Goal: Navigation & Orientation: Find specific page/section

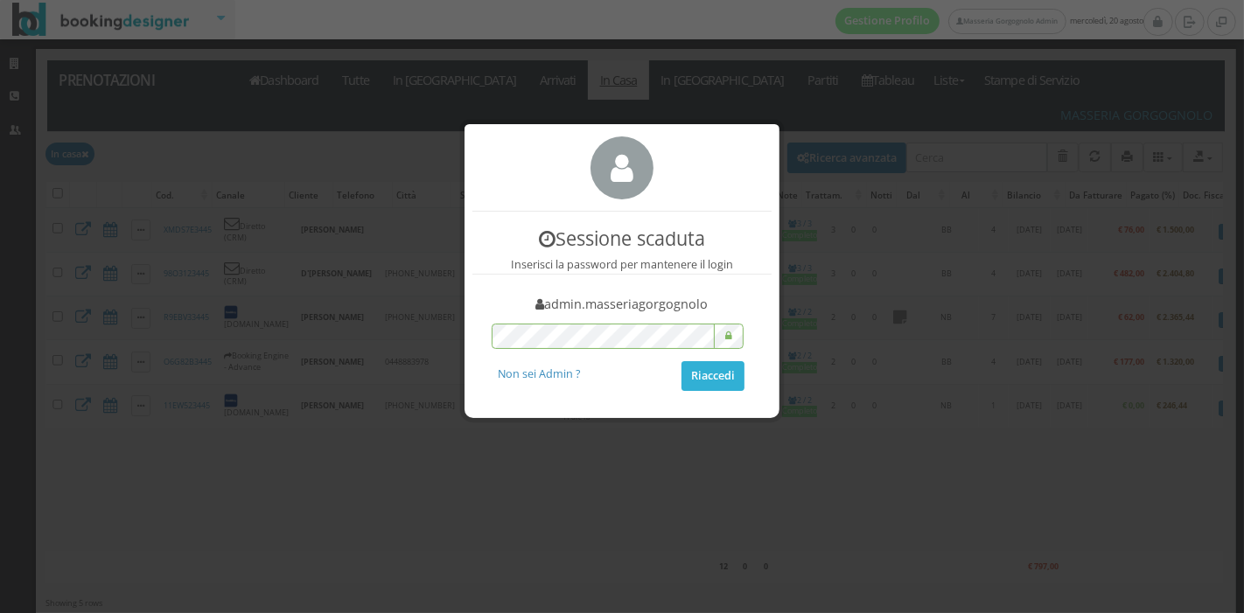
click at [696, 373] on button "Riaccedi" at bounding box center [712, 376] width 63 height 30
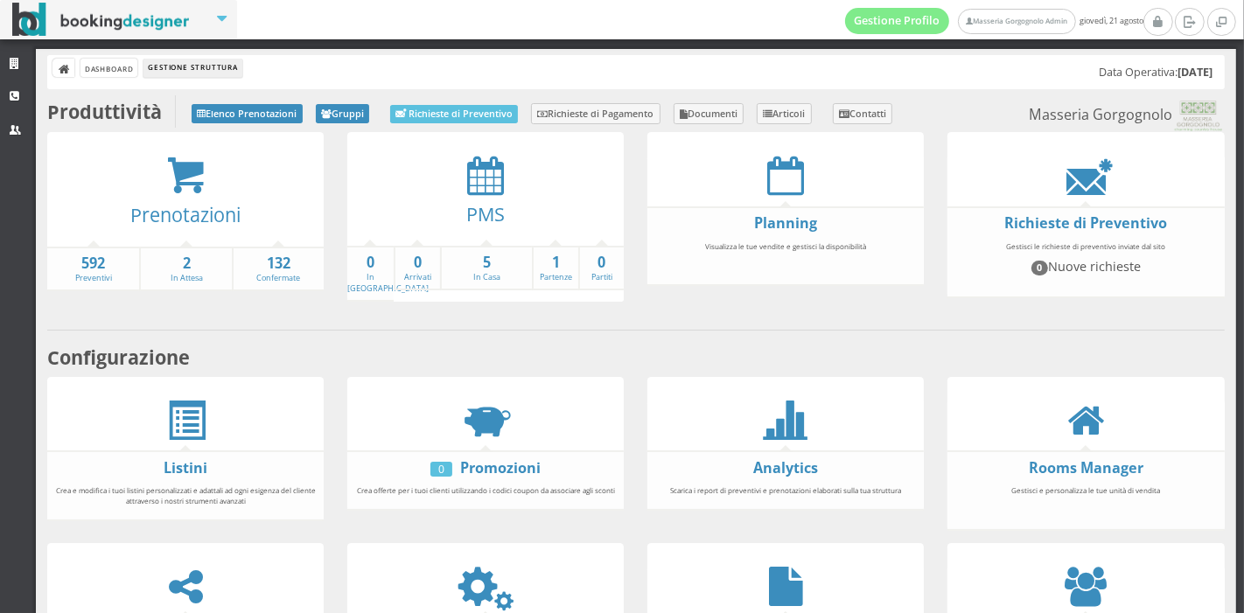
scroll to position [324, 0]
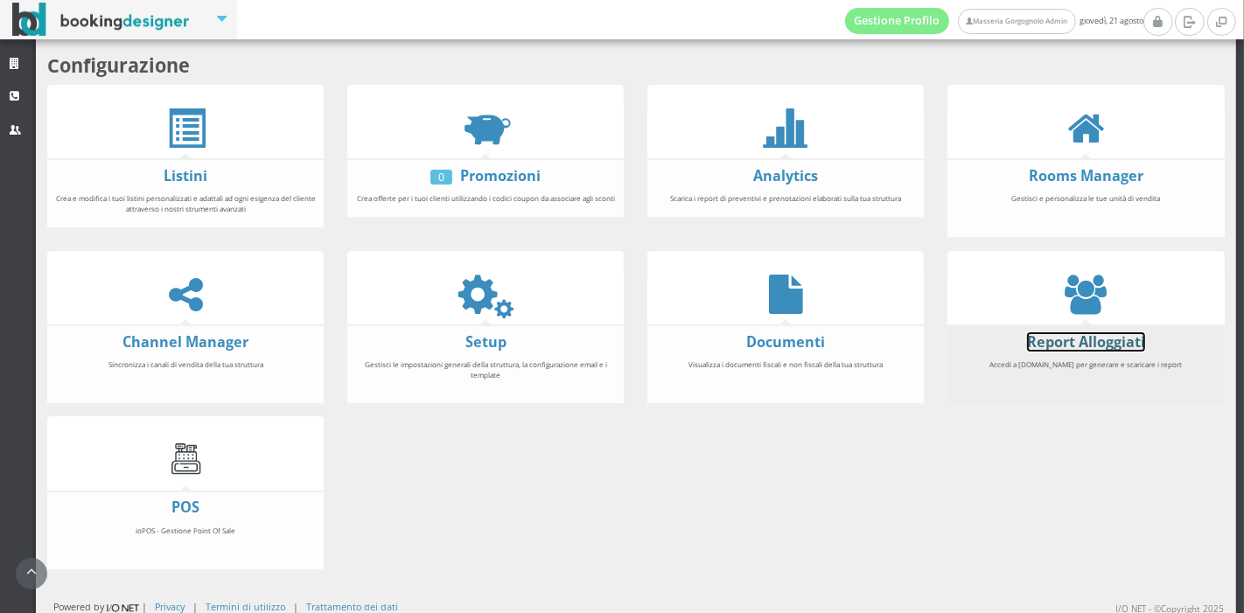
click at [1042, 341] on link "Report Alloggiati" at bounding box center [1086, 341] width 118 height 19
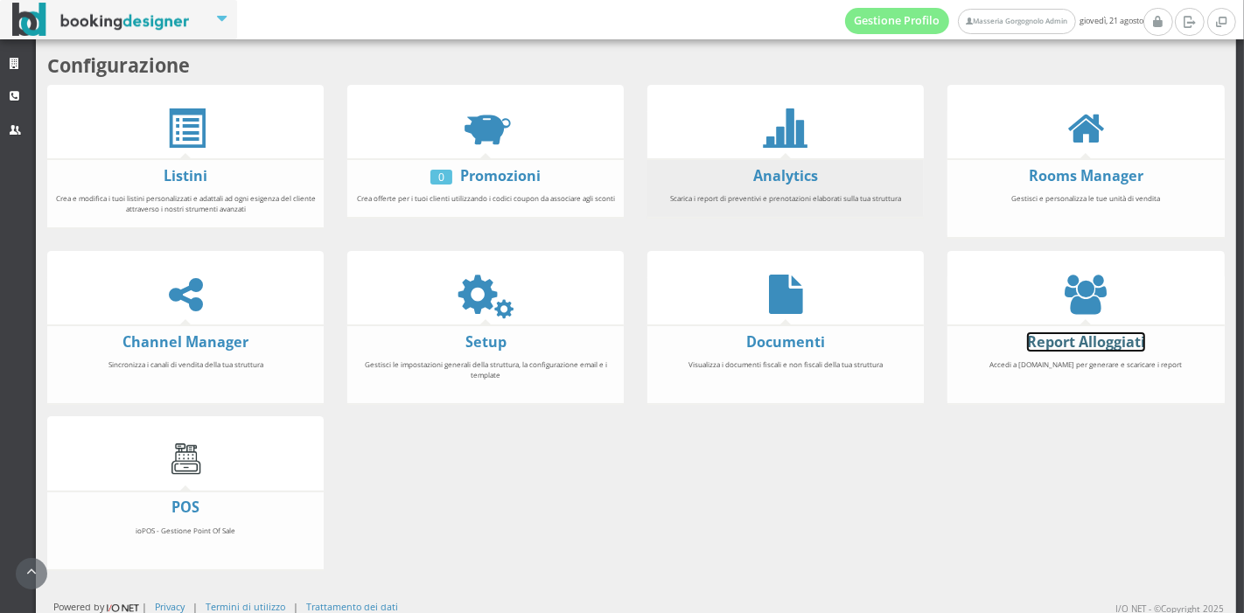
scroll to position [0, 0]
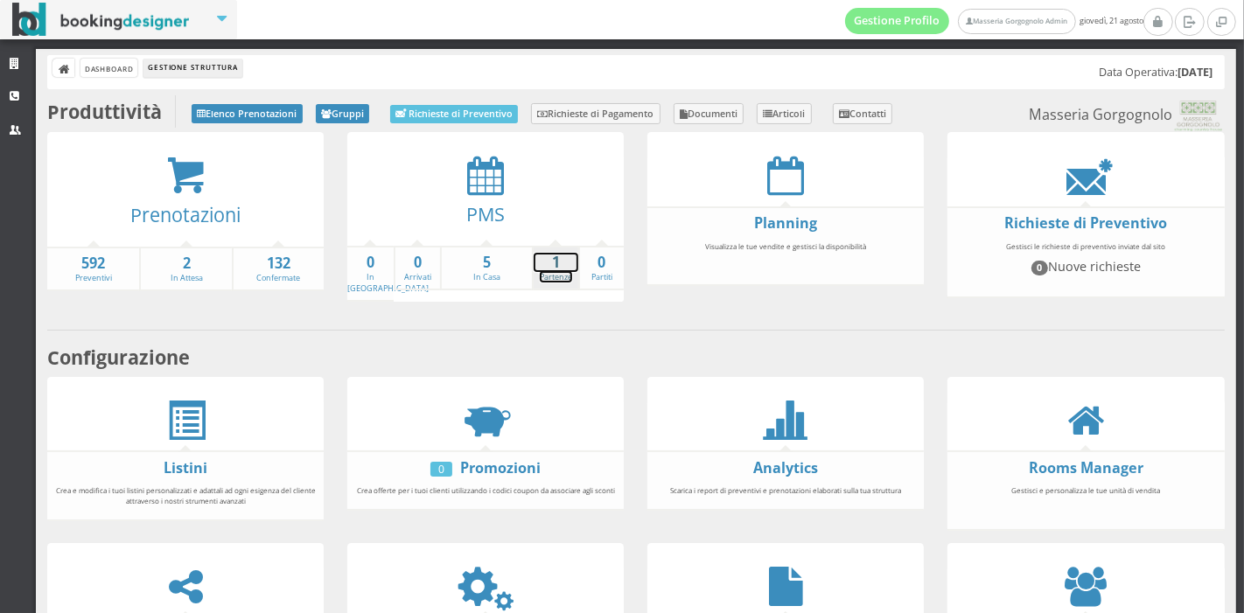
click at [545, 271] on link "1 Partenze" at bounding box center [556, 268] width 45 height 31
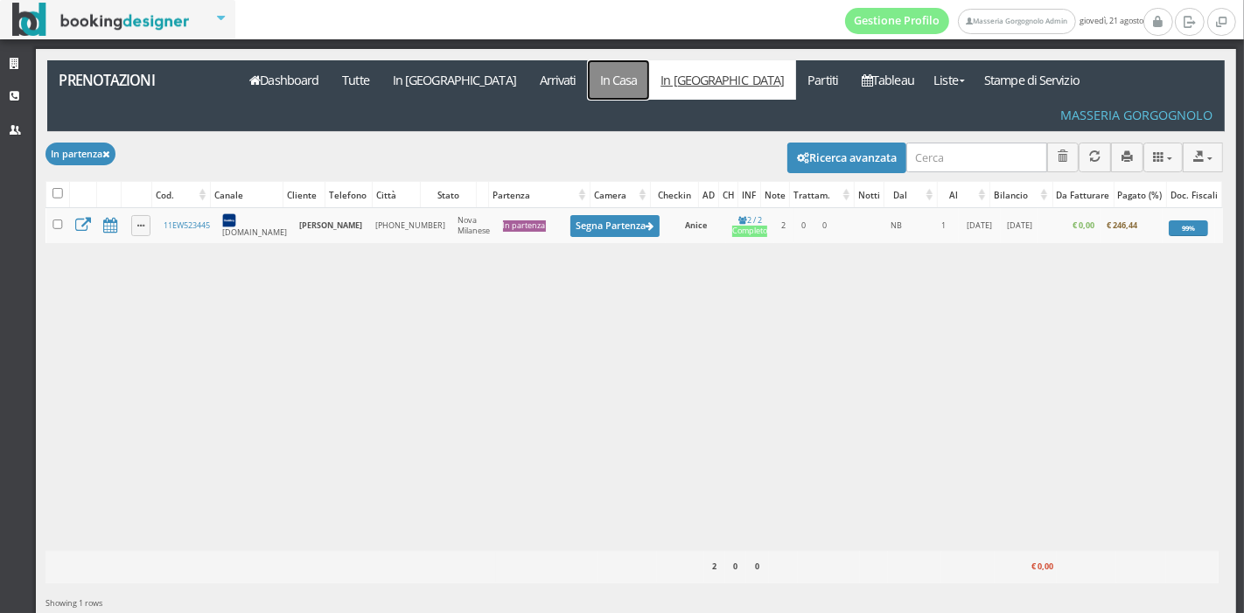
click at [588, 82] on link "In Casa" at bounding box center [618, 79] width 61 height 39
